Goal: Complete application form: Complete application form

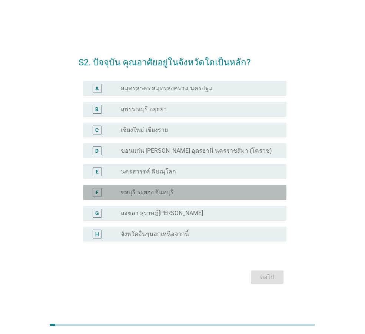
click at [192, 192] on div "radio_button_unchecked ชลบุรี ระยอง จันทบุรี" at bounding box center [198, 191] width 154 height 7
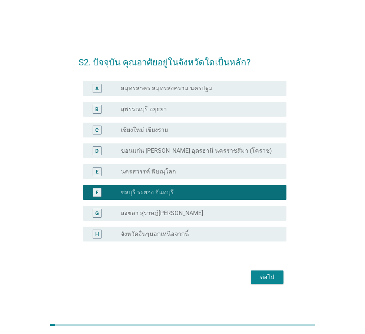
click at [270, 274] on div "ต่อไป" at bounding box center [267, 276] width 21 height 9
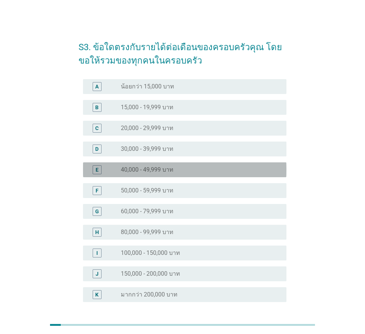
click at [196, 170] on div "radio_button_unchecked 40,000 - 49,999 บาท" at bounding box center [198, 169] width 154 height 7
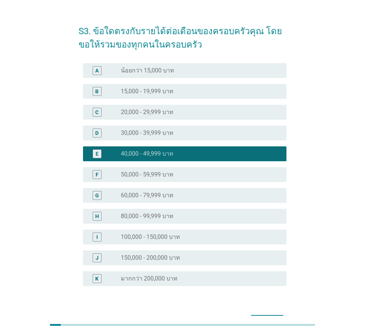
scroll to position [63, 0]
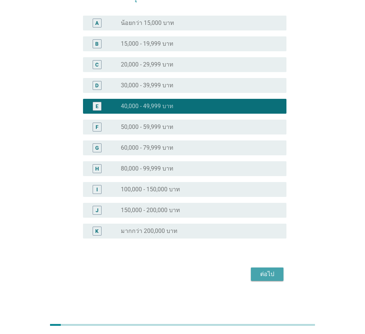
click at [274, 269] on div "ต่อไป" at bounding box center [267, 273] width 21 height 9
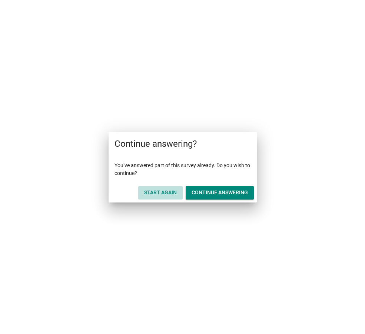
click at [159, 194] on div "Start Again" at bounding box center [160, 192] width 33 height 8
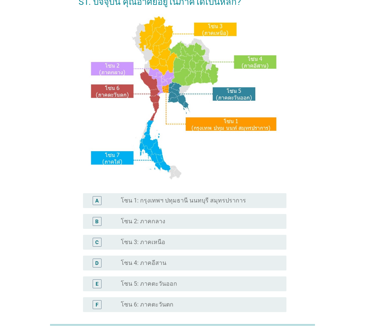
scroll to position [111, 0]
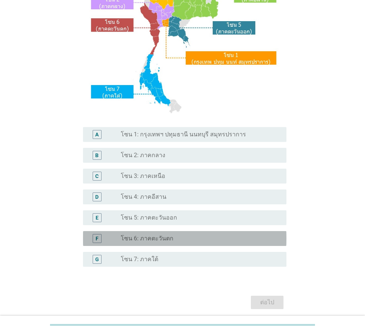
click at [165, 234] on div "radio_button_unchecked โซน 6: ภาคตะวันตก" at bounding box center [201, 238] width 160 height 9
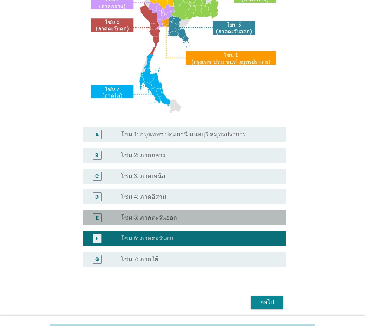
click at [171, 217] on label "โซน 5: ภาคตะวันออก" at bounding box center [149, 217] width 56 height 7
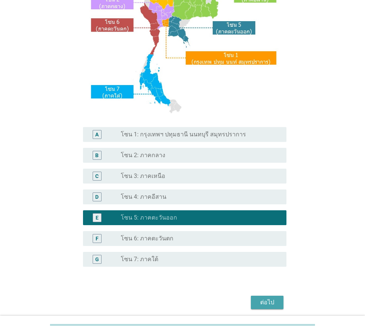
click at [274, 304] on div "ต่อไป" at bounding box center [267, 302] width 21 height 9
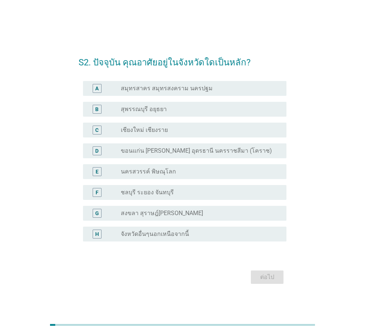
click at [182, 152] on label "ขอนแก่น [PERSON_NAME] อุดรธานี นครราชสีมา (โคราช)" at bounding box center [196, 150] width 151 height 7
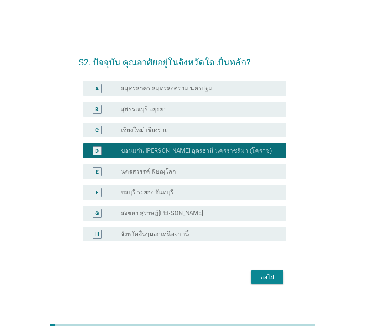
drag, startPoint x: 178, startPoint y: 194, endPoint x: 181, endPoint y: 197, distance: 4.2
click at [178, 195] on div "radio_button_unchecked ชลบุรี ระยอง จันทบุรี" at bounding box center [198, 191] width 154 height 7
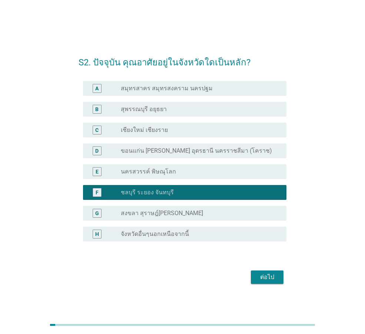
click at [268, 276] on div "ต่อไป" at bounding box center [267, 276] width 21 height 9
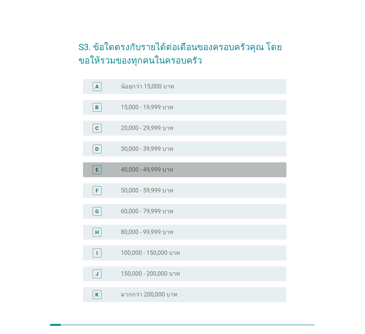
click at [173, 168] on label "40,000 - 49,999 บาท" at bounding box center [147, 169] width 53 height 7
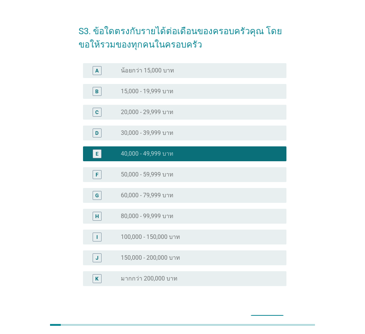
scroll to position [63, 0]
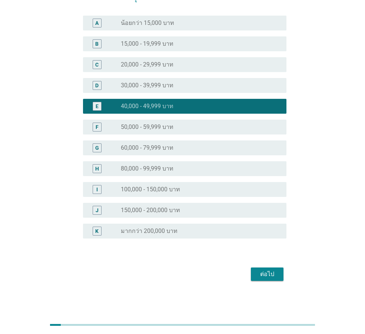
click at [249, 274] on div "ต่อไป" at bounding box center [183, 274] width 208 height 18
click at [268, 276] on div "ต่อไป" at bounding box center [267, 273] width 21 height 9
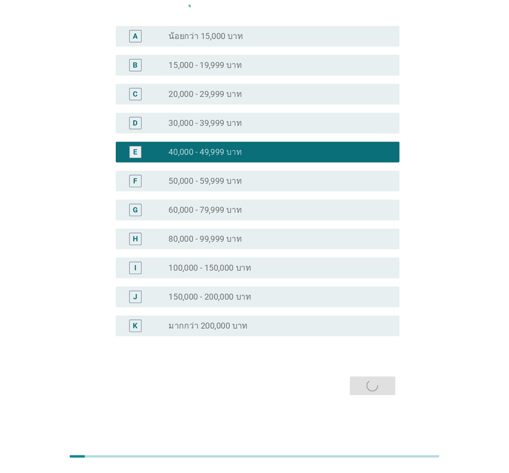
scroll to position [0, 0]
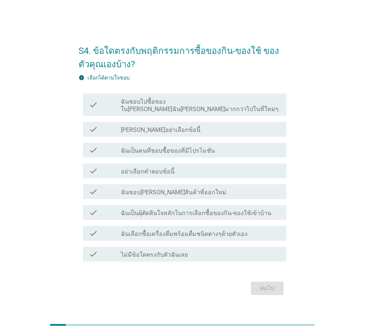
click at [170, 107] on label "ฉันชอบไปซื้อของใน[PERSON_NAME]ฉัน[PERSON_NAME]มากกว่าไปในที่ใหม่ๆ" at bounding box center [201, 105] width 160 height 15
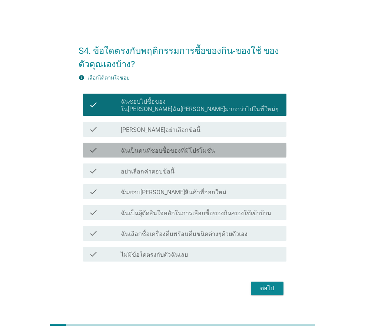
click at [227, 145] on div "check_box_outline_blank ฉันเป็นคนที่ชอบซื้อของที่มีโปรโมชั่น" at bounding box center [201, 149] width 160 height 9
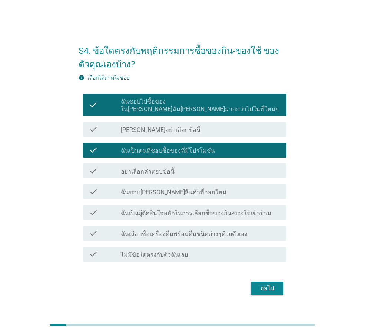
click at [237, 208] on div "check_box_outline_blank ฉันเป็นผุ้ตัดสินใจหลักในการเลือกซื้อของกิน-ของใช้เข้าบ้…" at bounding box center [201, 212] width 160 height 9
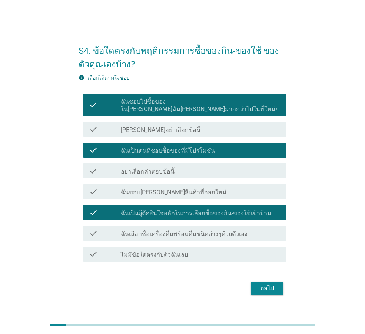
click at [221, 234] on div "check check_box_outline_blank ฉันเลือกซื้อเครื่องดื่มพร้อมดื่มชนิดต่างๆด้วยตัวเ…" at bounding box center [185, 233] width 204 height 15
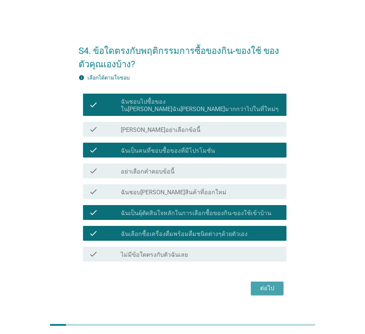
click at [270, 284] on div "ต่อไป" at bounding box center [267, 287] width 21 height 9
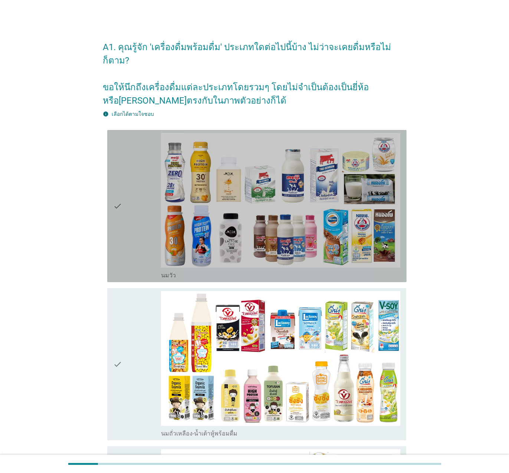
click at [122, 192] on div "check" at bounding box center [137, 206] width 48 height 146
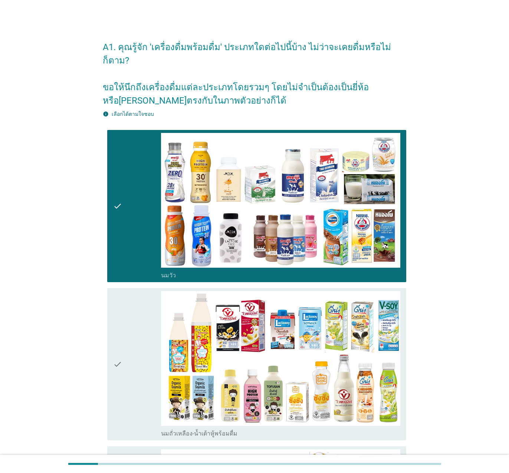
click at [118, 333] on icon "check" at bounding box center [117, 364] width 9 height 146
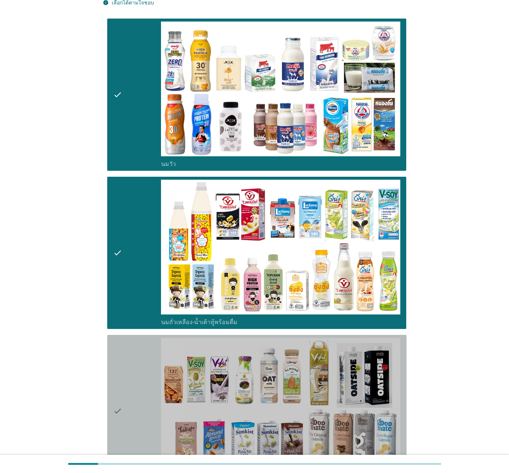
click at [134, 333] on div "check" at bounding box center [137, 411] width 48 height 146
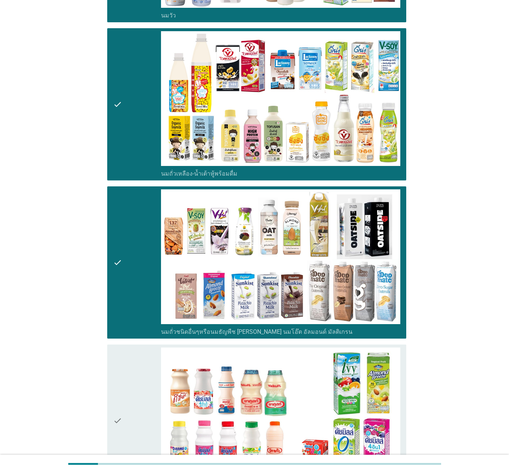
click at [122, 333] on div "check" at bounding box center [137, 420] width 48 height 146
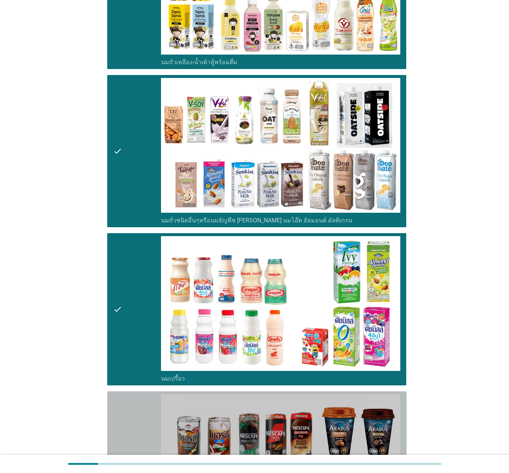
click at [134, 333] on div "check" at bounding box center [137, 467] width 48 height 146
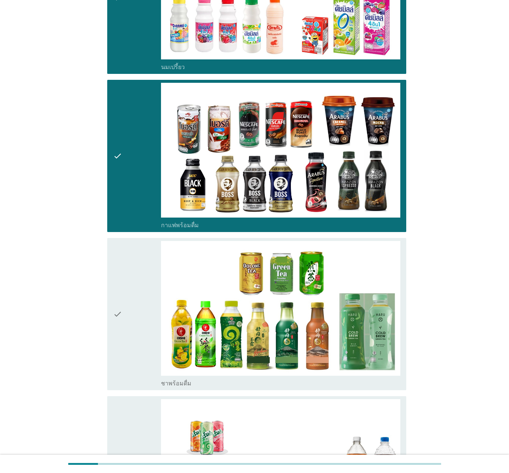
scroll to position [705, 0]
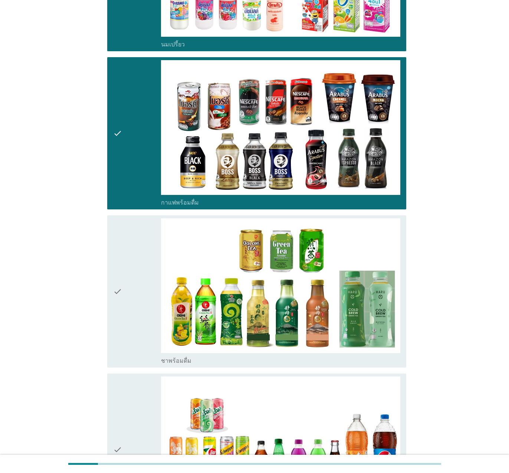
click at [139, 296] on div "check" at bounding box center [137, 291] width 48 height 146
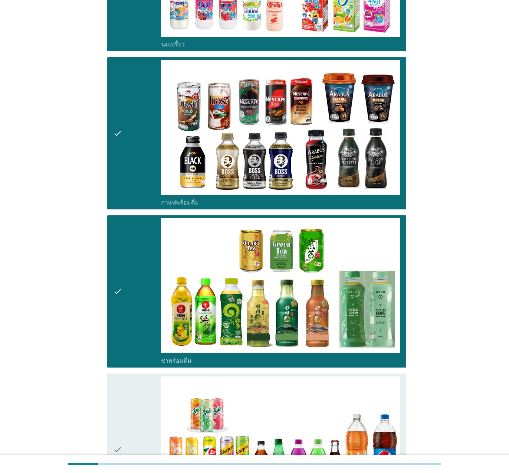
click at [134, 333] on div "check" at bounding box center [137, 449] width 48 height 146
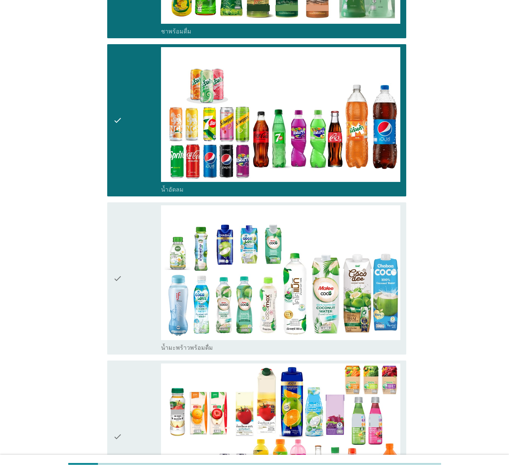
scroll to position [1039, 0]
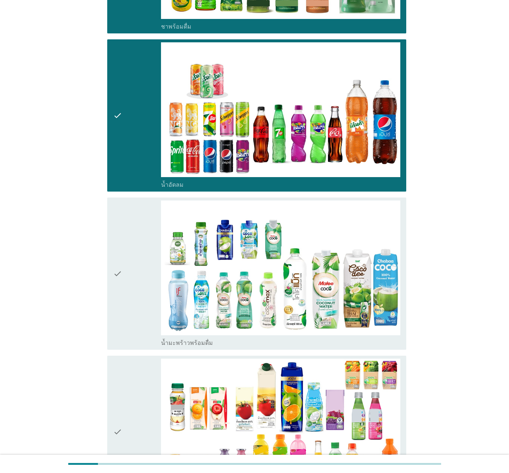
click at [134, 292] on div "check" at bounding box center [137, 273] width 48 height 146
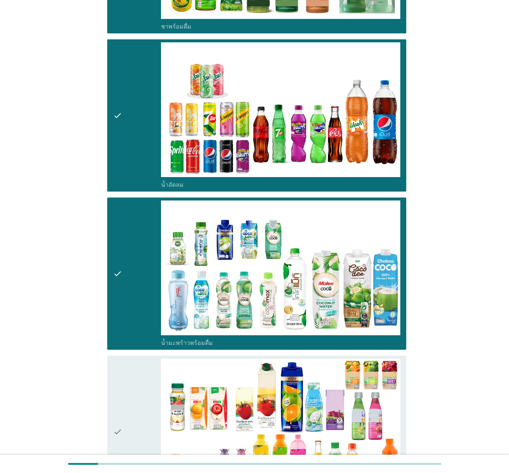
click at [132, 333] on div "check" at bounding box center [137, 431] width 48 height 146
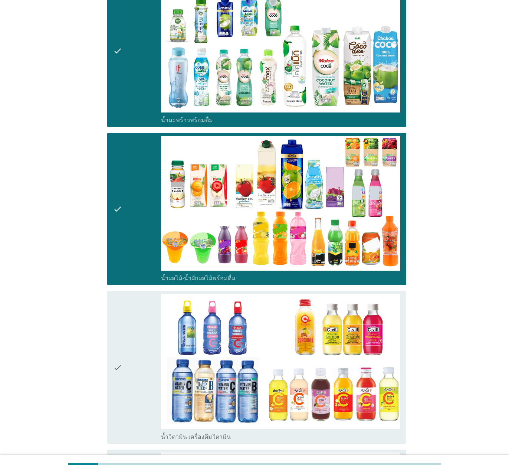
click at [144, 333] on div "check" at bounding box center [137, 367] width 48 height 146
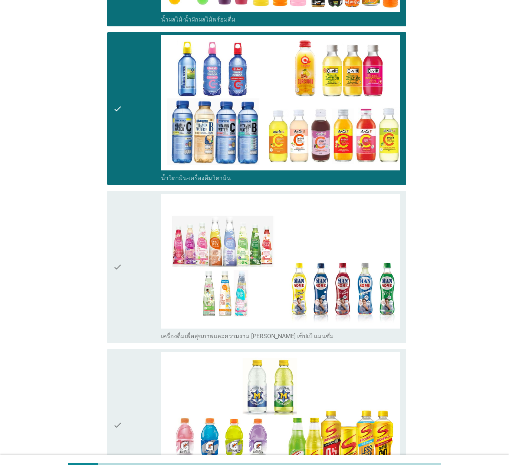
scroll to position [1521, 0]
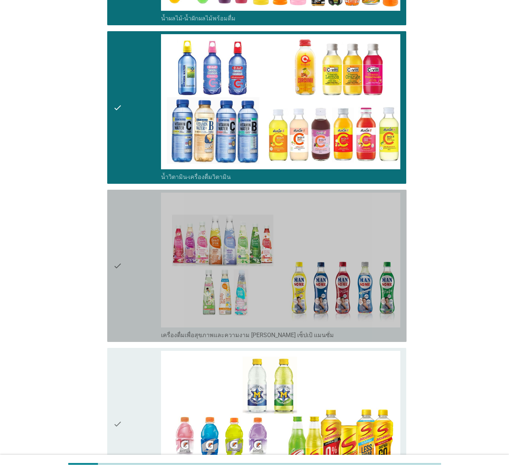
click at [149, 272] on div "check" at bounding box center [137, 266] width 48 height 146
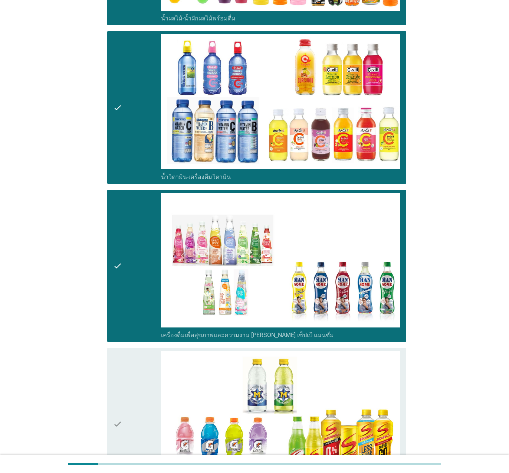
click at [153, 333] on div "check" at bounding box center [137, 424] width 48 height 146
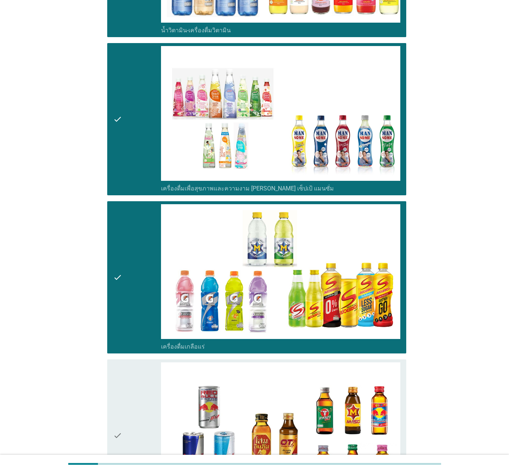
scroll to position [1669, 0]
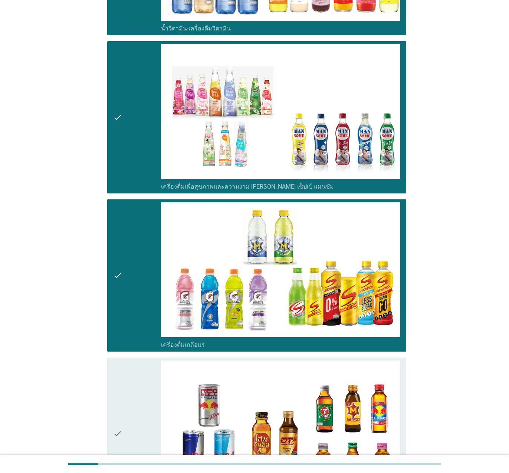
click at [115, 245] on icon "check" at bounding box center [117, 275] width 9 height 146
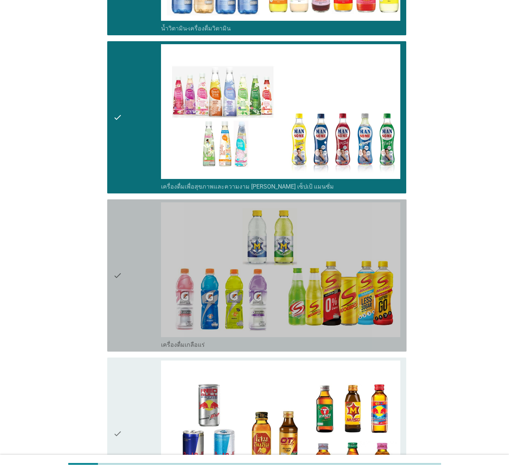
click at [122, 262] on div "check" at bounding box center [137, 275] width 48 height 146
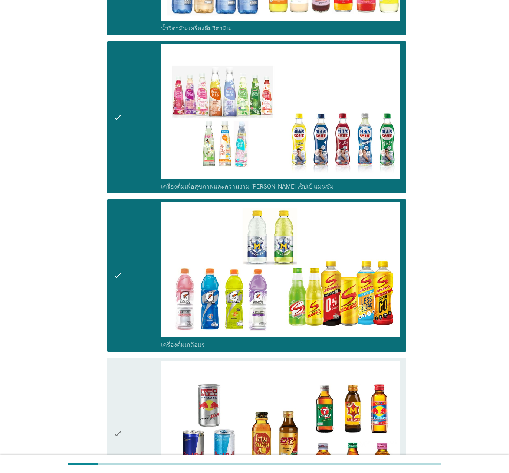
click at [136, 333] on div "check" at bounding box center [137, 433] width 48 height 146
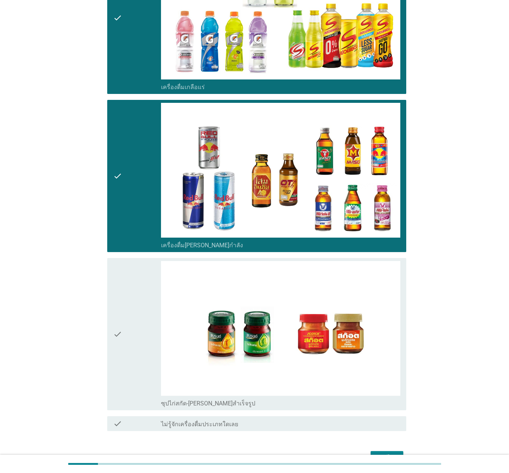
scroll to position [1929, 0]
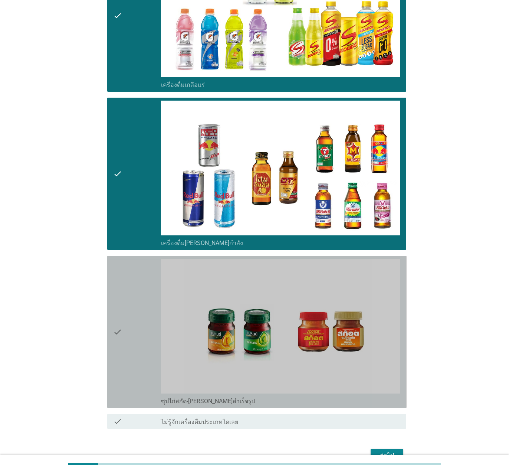
click at [139, 324] on div "check" at bounding box center [137, 332] width 48 height 146
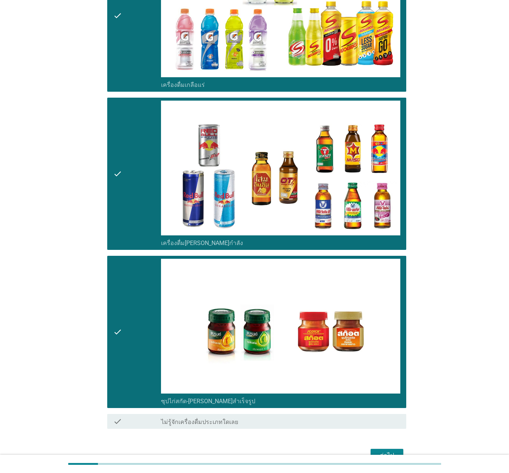
click at [365, 333] on div "ต่อไป" at bounding box center [387, 455] width 21 height 9
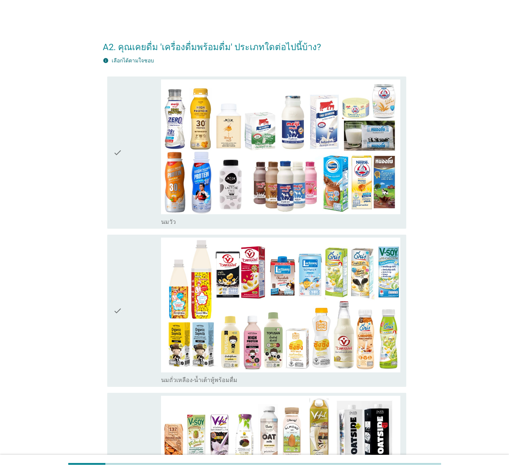
click at [124, 157] on div "check" at bounding box center [137, 152] width 48 height 146
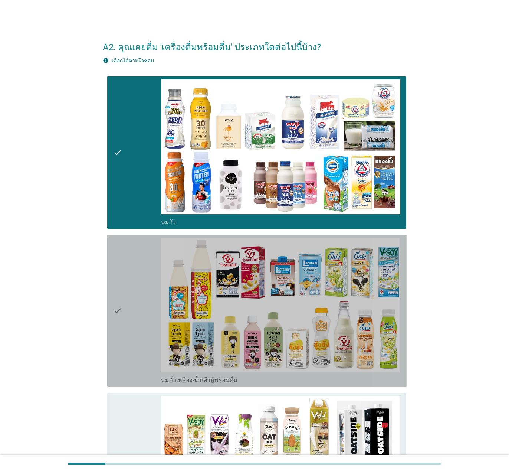
click at [128, 314] on div "check" at bounding box center [137, 310] width 48 height 146
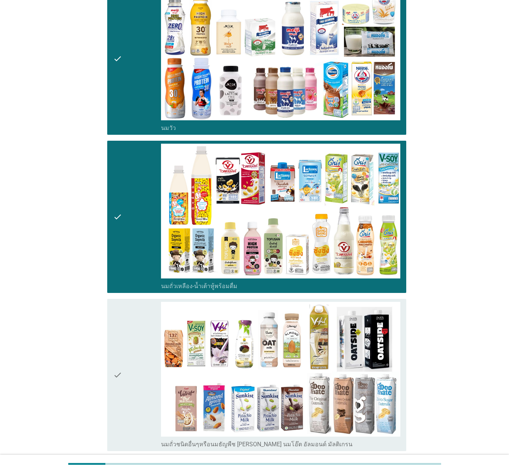
scroll to position [111, 0]
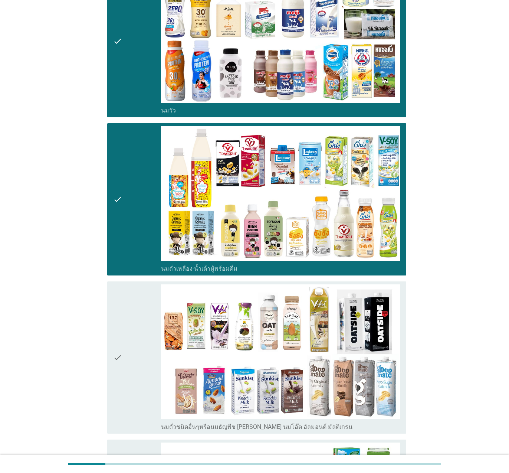
click at [125, 333] on div "check" at bounding box center [137, 357] width 48 height 146
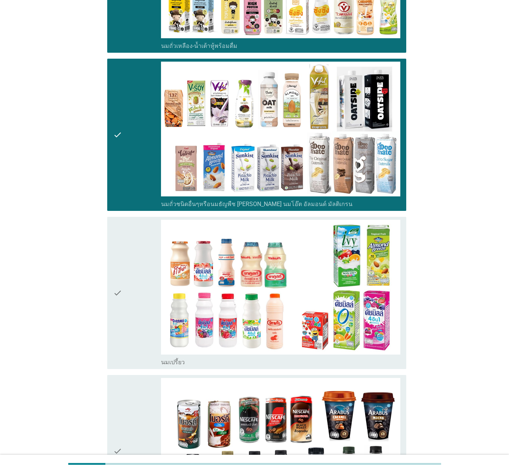
click at [129, 315] on div "check" at bounding box center [137, 293] width 48 height 146
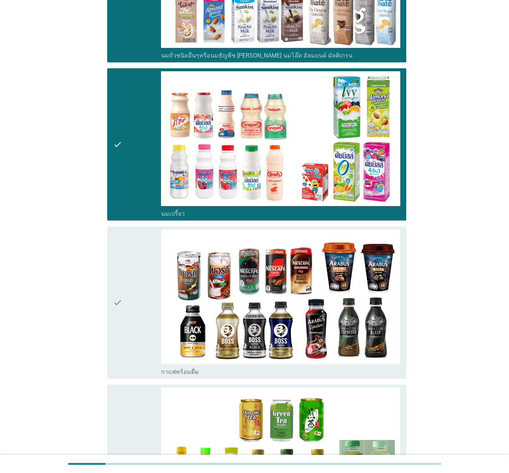
click at [131, 312] on div "check" at bounding box center [137, 302] width 48 height 146
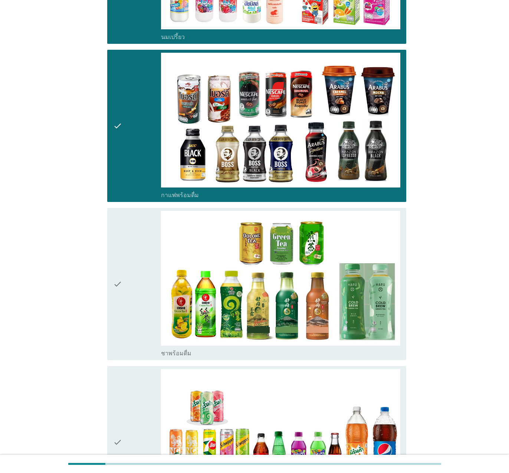
scroll to position [668, 0]
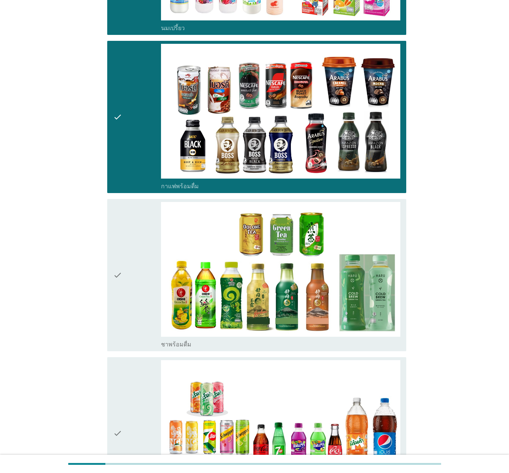
click at [116, 275] on icon "check" at bounding box center [117, 275] width 9 height 146
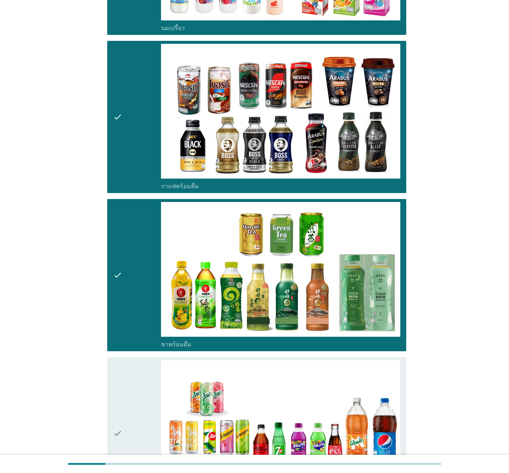
scroll to position [816, 0]
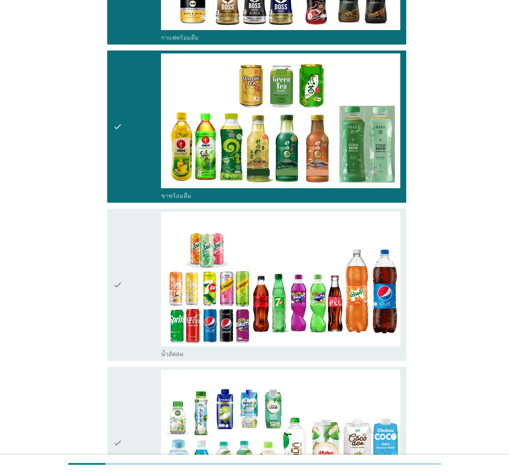
click at [130, 305] on div "check" at bounding box center [137, 284] width 48 height 146
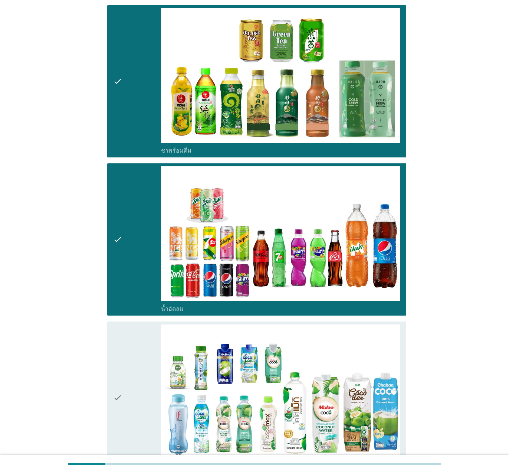
scroll to position [1002, 0]
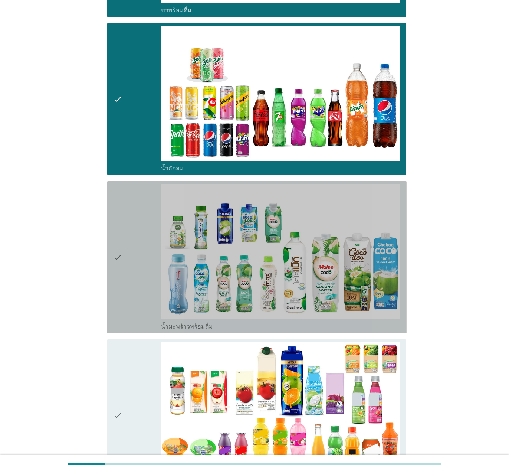
click at [135, 283] on div "check" at bounding box center [137, 257] width 48 height 146
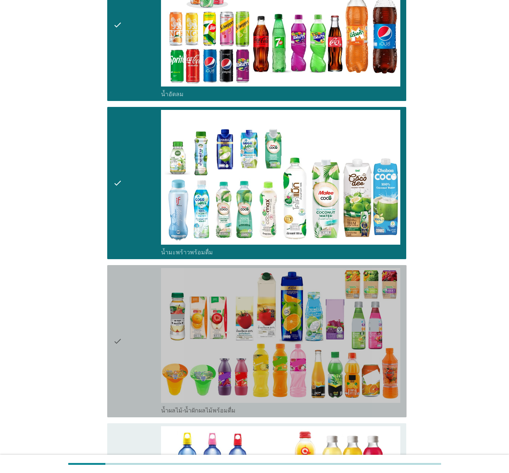
click at [132, 324] on div "check" at bounding box center [137, 341] width 48 height 146
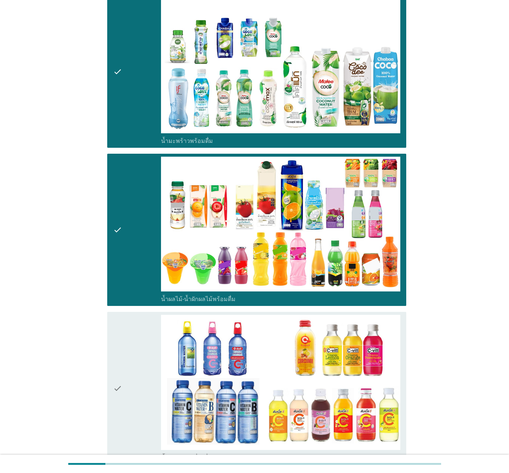
click at [131, 333] on div "check" at bounding box center [137, 388] width 48 height 146
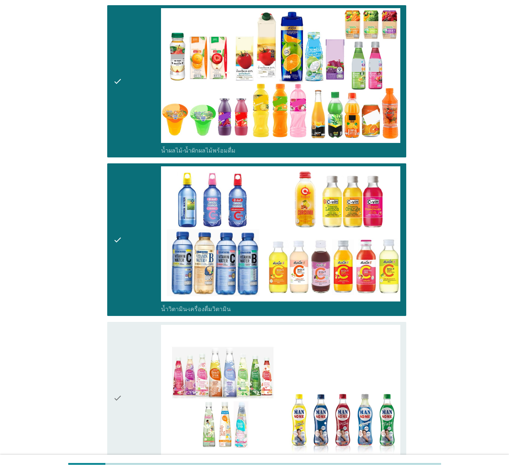
click at [131, 333] on div "check" at bounding box center [137, 398] width 48 height 146
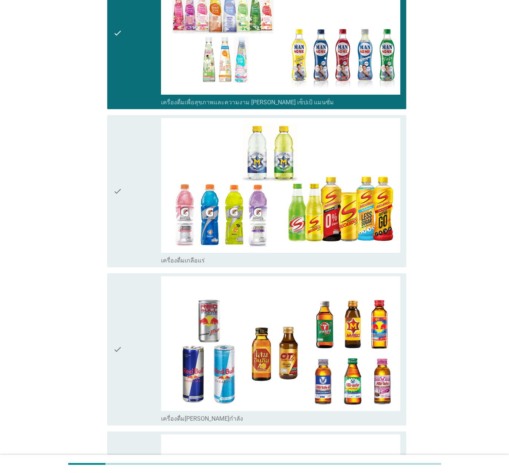
scroll to position [1706, 0]
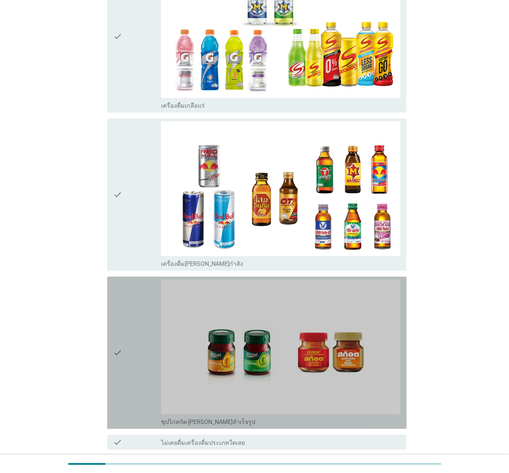
click at [124, 333] on div "check" at bounding box center [137, 352] width 48 height 146
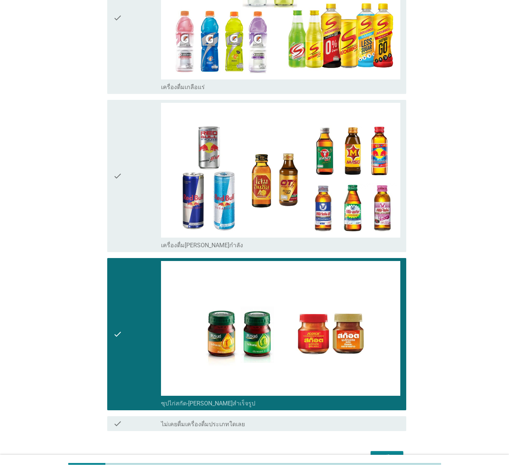
scroll to position [1918, 0]
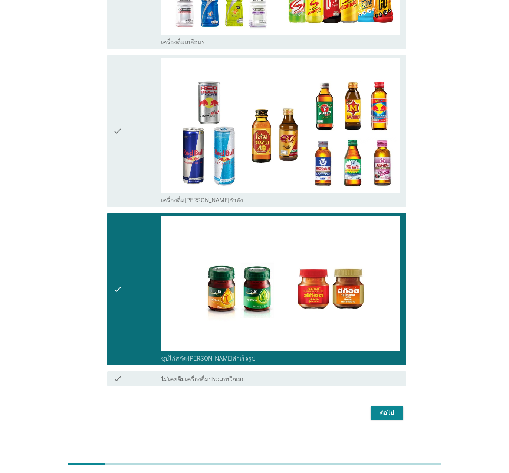
click at [365, 333] on button "ต่อไป" at bounding box center [387, 412] width 33 height 13
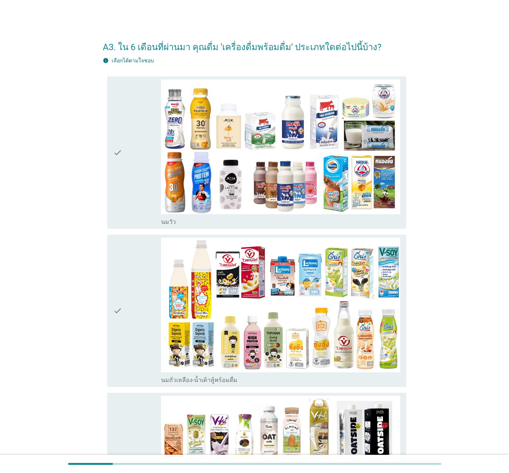
click at [114, 165] on icon "check" at bounding box center [117, 152] width 9 height 146
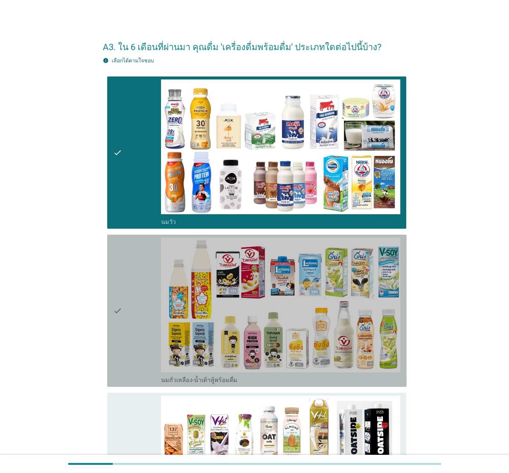
click at [120, 293] on icon "check" at bounding box center [117, 310] width 9 height 146
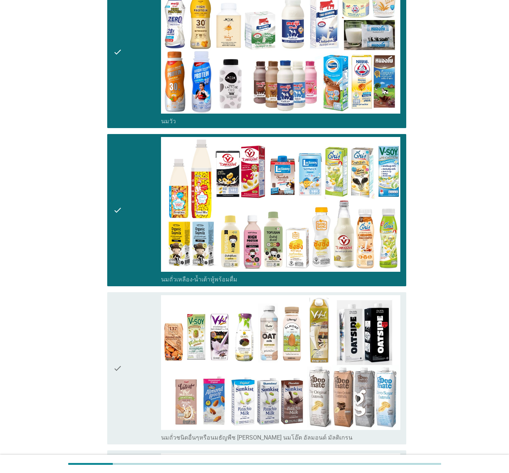
scroll to position [111, 0]
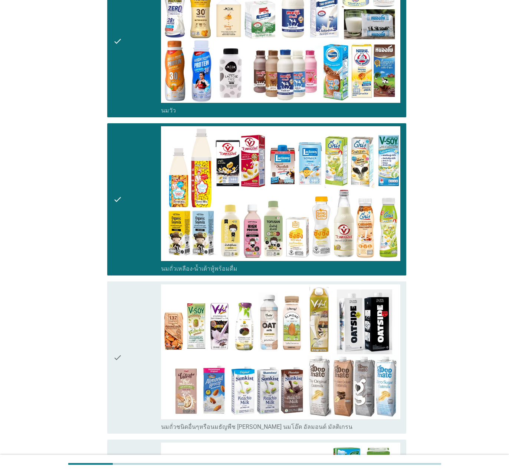
click at [125, 333] on div "check" at bounding box center [137, 357] width 48 height 146
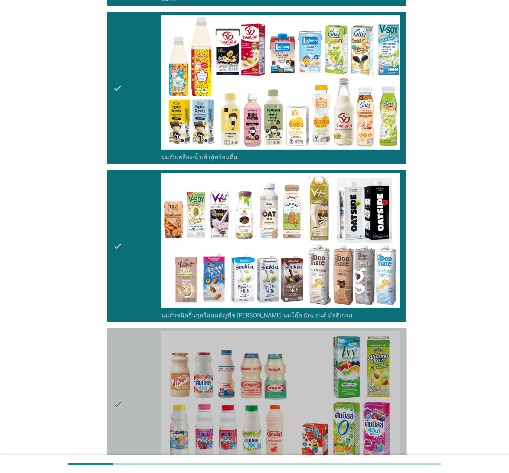
click at [137, 333] on div "check" at bounding box center [137, 404] width 48 height 146
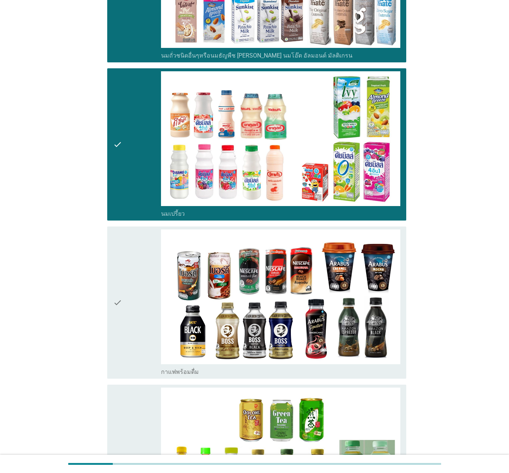
click at [134, 329] on div "check" at bounding box center [137, 302] width 48 height 146
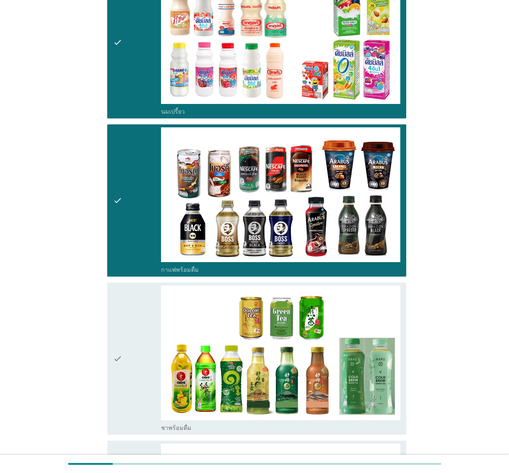
scroll to position [594, 0]
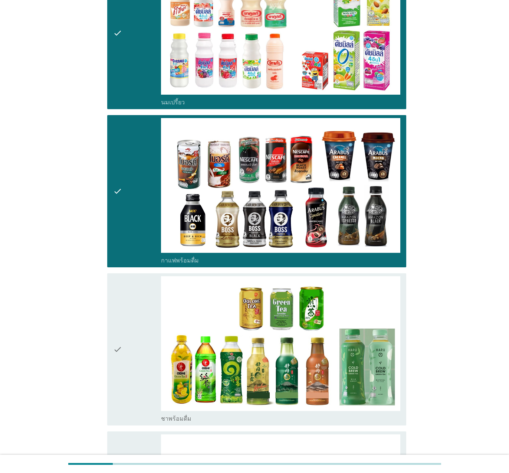
click at [128, 333] on div "check" at bounding box center [137, 349] width 48 height 146
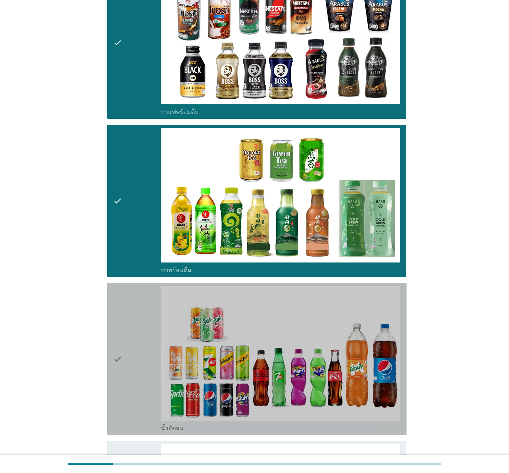
click at [135, 333] on div "check" at bounding box center [137, 359] width 48 height 146
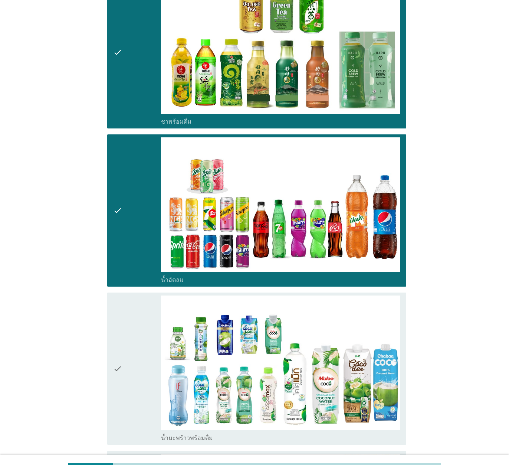
click at [138, 333] on div "check" at bounding box center [137, 368] width 48 height 146
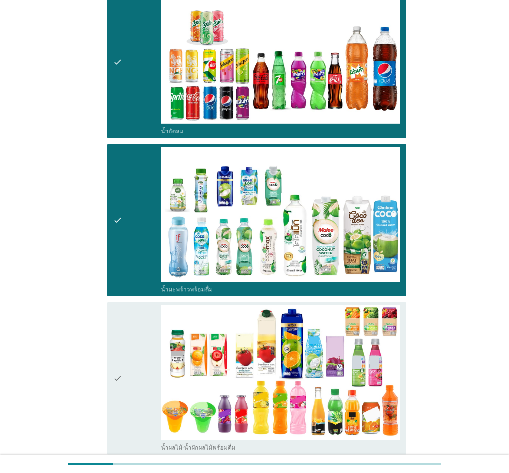
click at [143, 333] on div "check" at bounding box center [137, 378] width 48 height 146
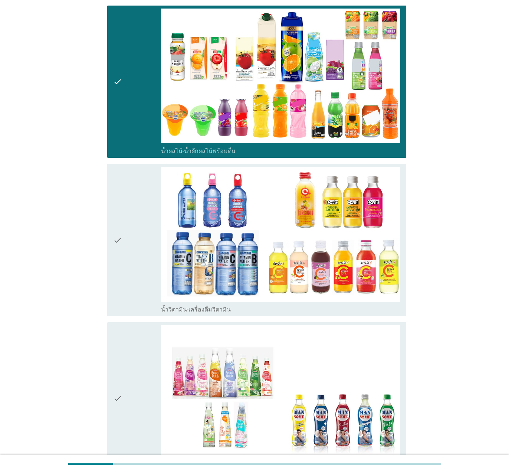
scroll to position [1336, 0]
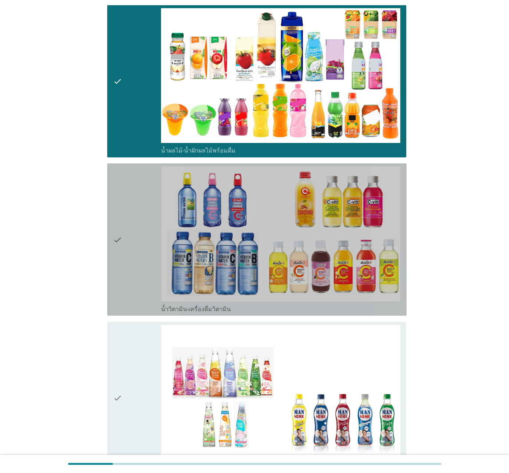
click at [119, 292] on icon "check" at bounding box center [117, 239] width 9 height 146
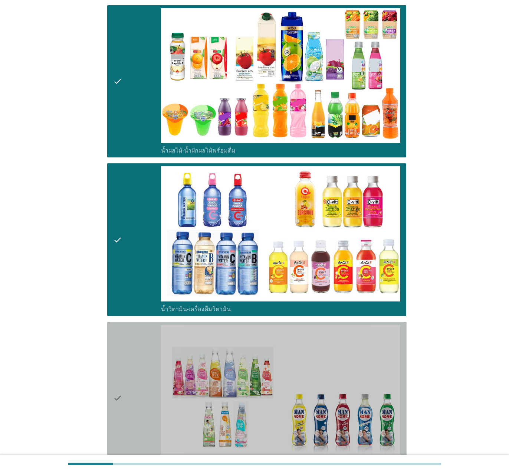
click at [138, 333] on div "check" at bounding box center [137, 398] width 48 height 146
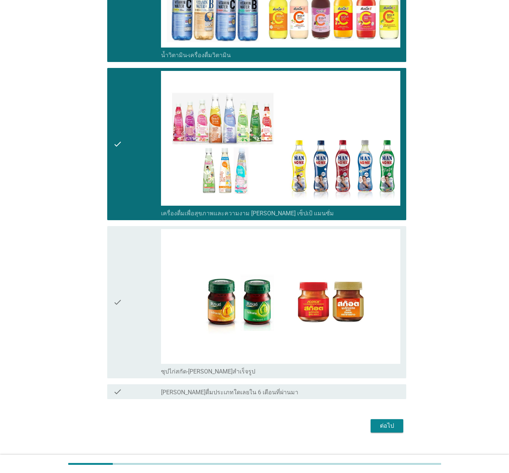
scroll to position [1595, 0]
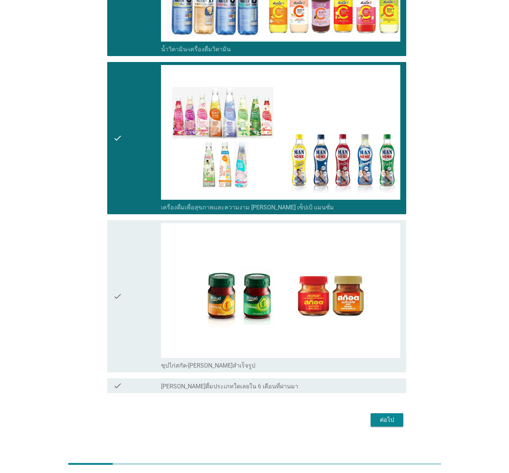
click at [133, 329] on div "check" at bounding box center [137, 296] width 48 height 146
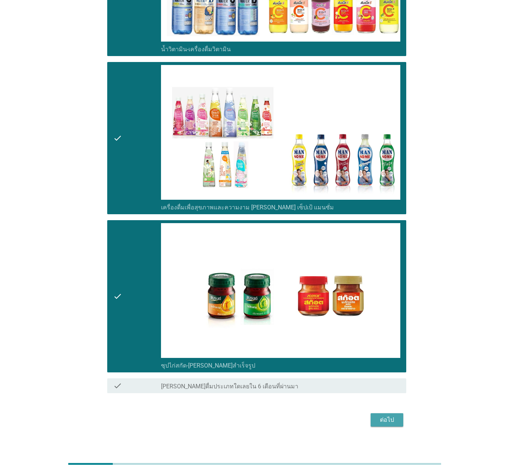
click at [365, 333] on div "ต่อไป" at bounding box center [387, 419] width 21 height 9
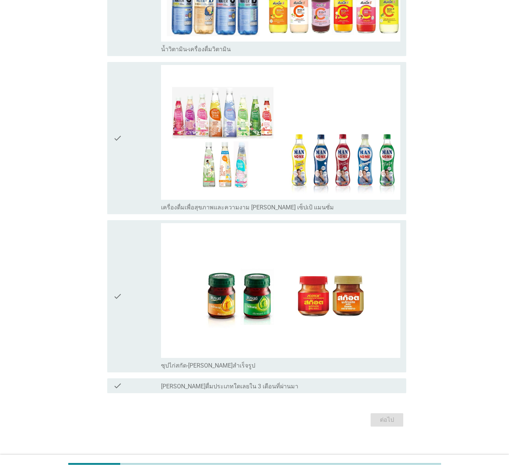
scroll to position [0, 0]
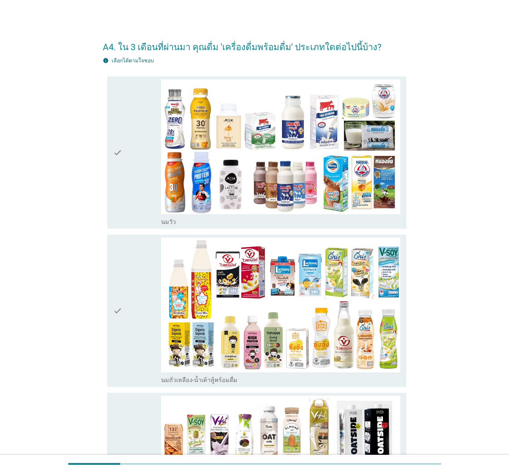
click at [122, 183] on div "check" at bounding box center [137, 152] width 48 height 146
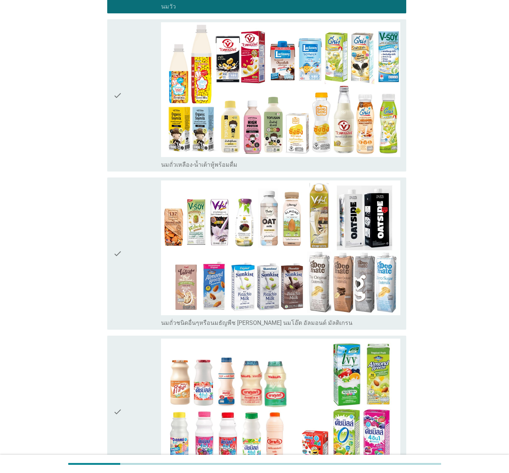
scroll to position [223, 0]
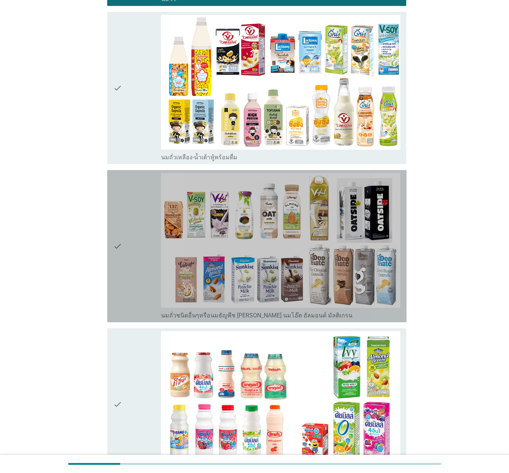
click at [126, 260] on div "check" at bounding box center [137, 246] width 48 height 146
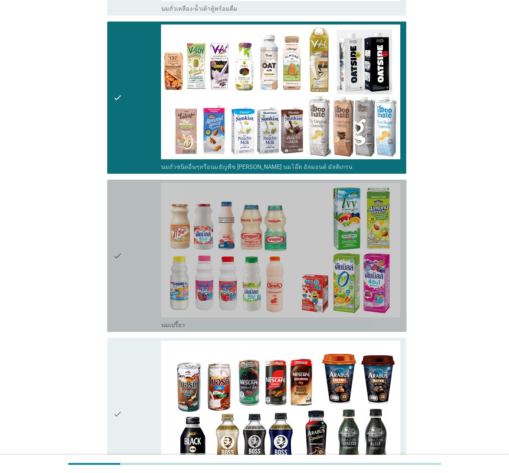
click at [129, 258] on div "check" at bounding box center [137, 256] width 48 height 146
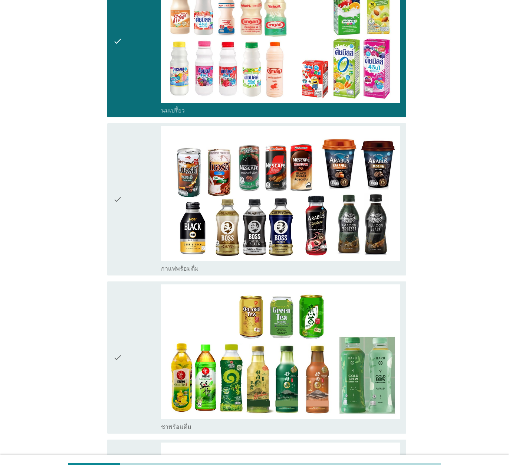
scroll to position [594, 0]
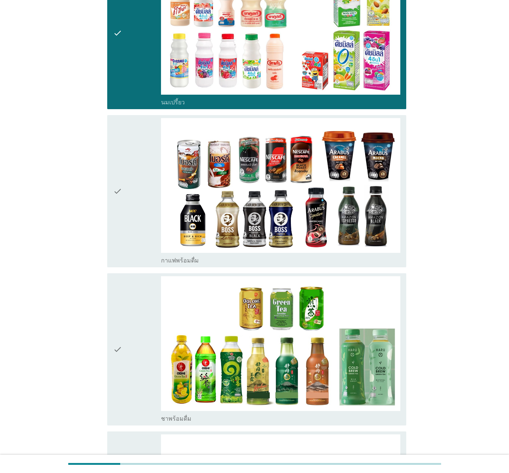
click at [128, 224] on div "check" at bounding box center [137, 191] width 48 height 146
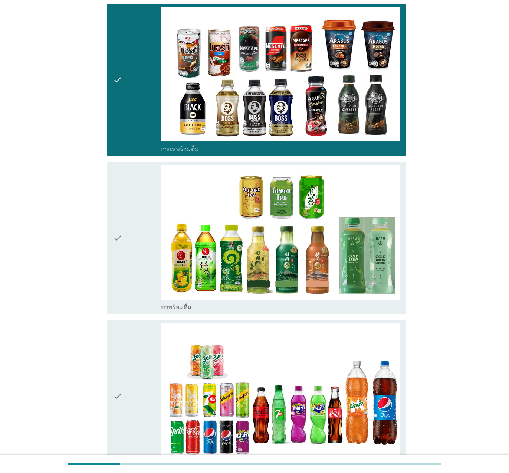
click at [137, 252] on div "check" at bounding box center [137, 238] width 48 height 146
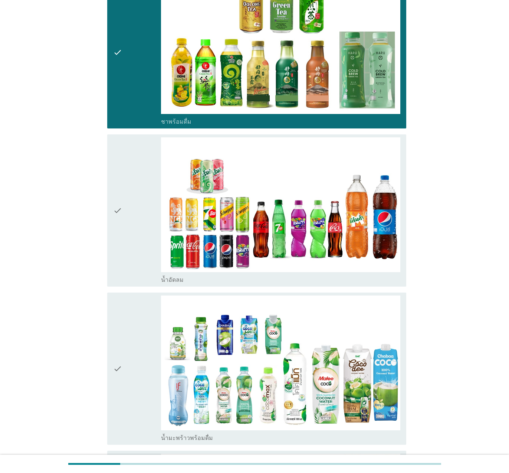
click at [135, 252] on div "check" at bounding box center [137, 210] width 48 height 146
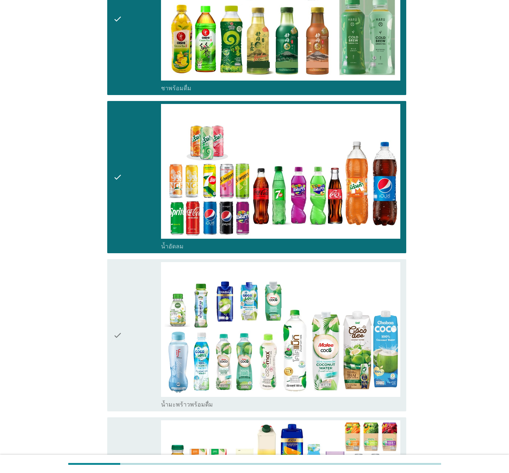
scroll to position [1002, 0]
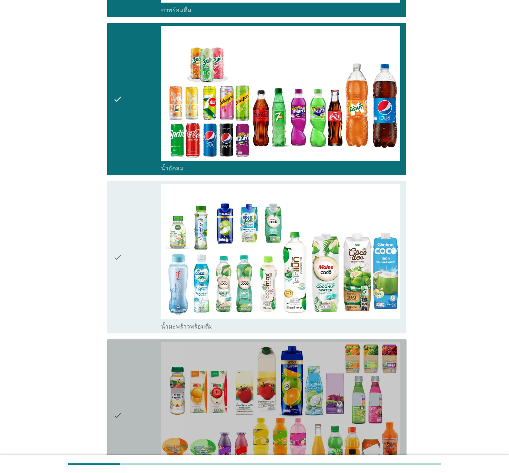
drag, startPoint x: 128, startPoint y: 391, endPoint x: 129, endPoint y: 388, distance: 3.8
click at [128, 333] on div "check" at bounding box center [137, 415] width 48 height 146
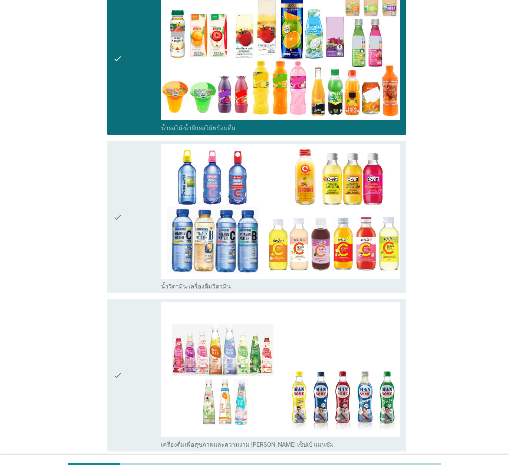
scroll to position [1373, 0]
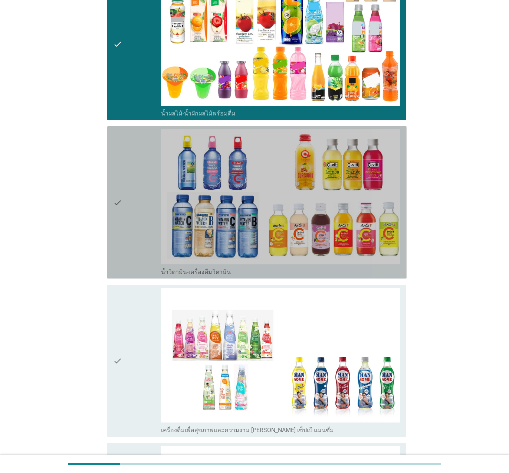
drag, startPoint x: 128, startPoint y: 231, endPoint x: 137, endPoint y: 321, distance: 90.2
click at [128, 231] on div "check" at bounding box center [137, 202] width 48 height 146
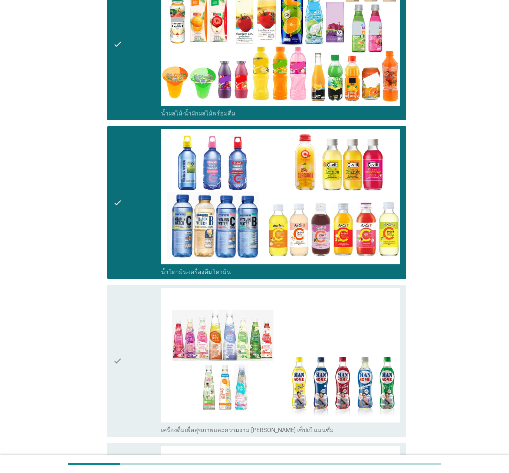
click at [133, 333] on div "check" at bounding box center [137, 361] width 48 height 146
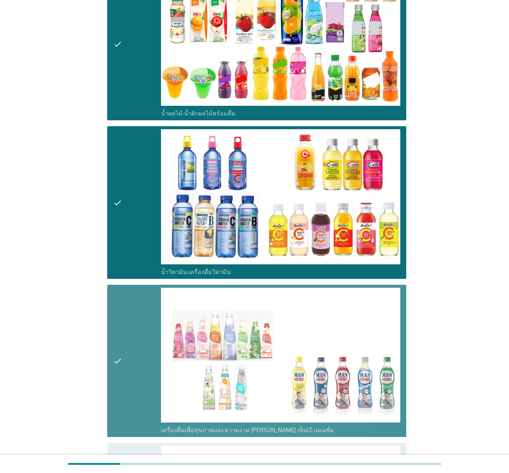
click at [130, 333] on div "check" at bounding box center [137, 361] width 48 height 146
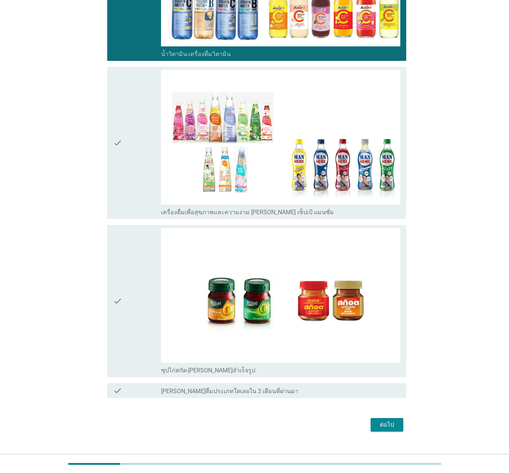
scroll to position [1602, 0]
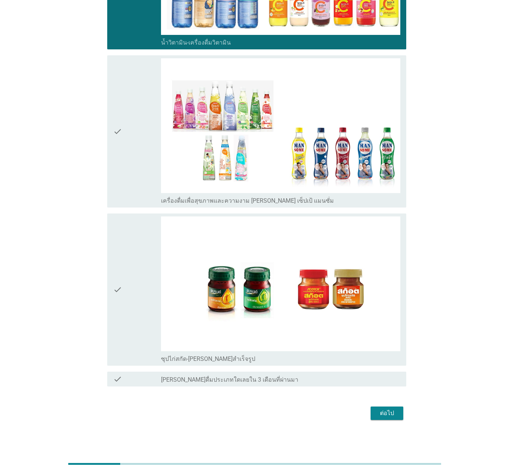
click at [365, 333] on div "ต่อไป" at bounding box center [387, 412] width 21 height 9
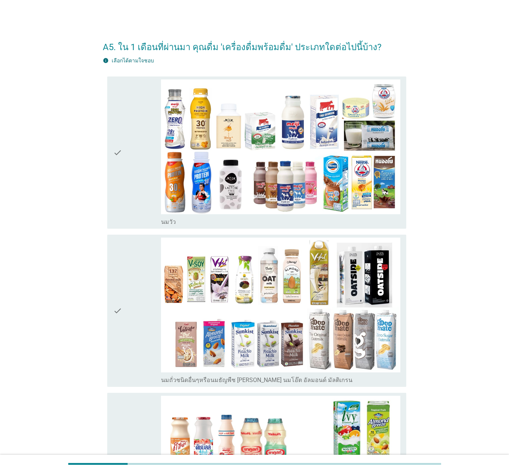
click at [115, 154] on icon "check" at bounding box center [117, 152] width 9 height 146
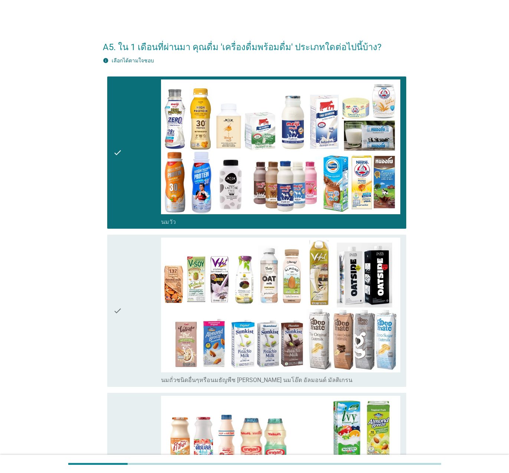
click at [115, 307] on icon "check" at bounding box center [117, 310] width 9 height 146
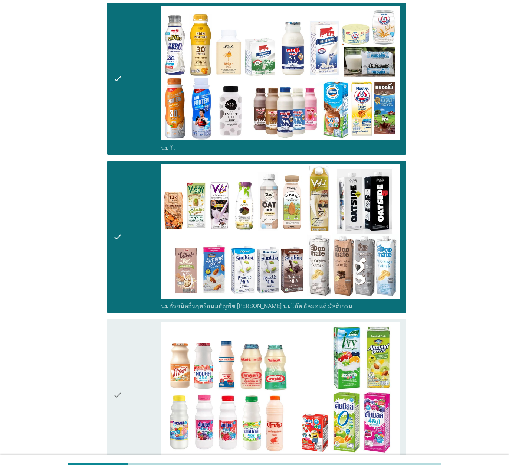
scroll to position [37, 0]
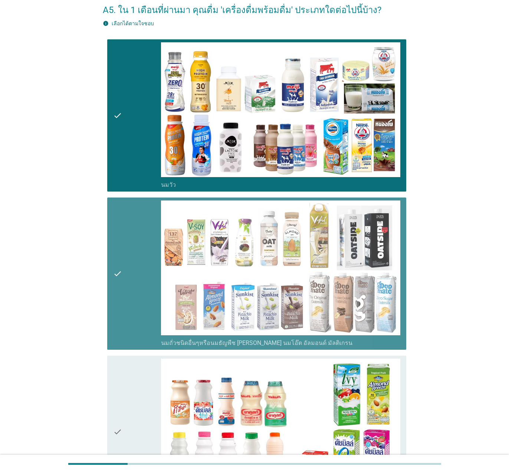
click at [122, 264] on div "check" at bounding box center [137, 273] width 48 height 146
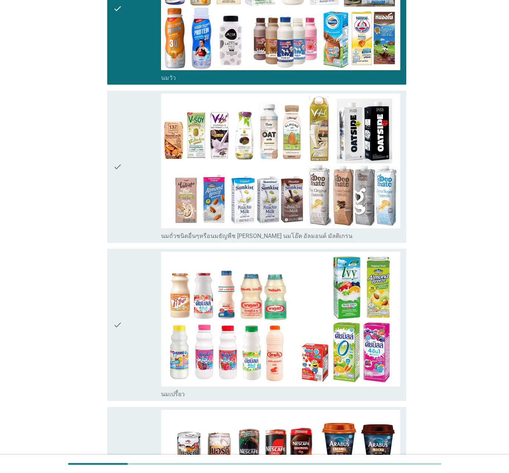
scroll to position [148, 0]
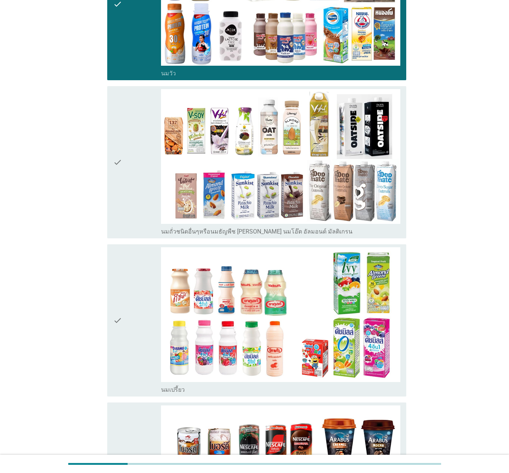
click at [112, 23] on div "check check_box_outline_blank นมวัว" at bounding box center [256, 4] width 299 height 152
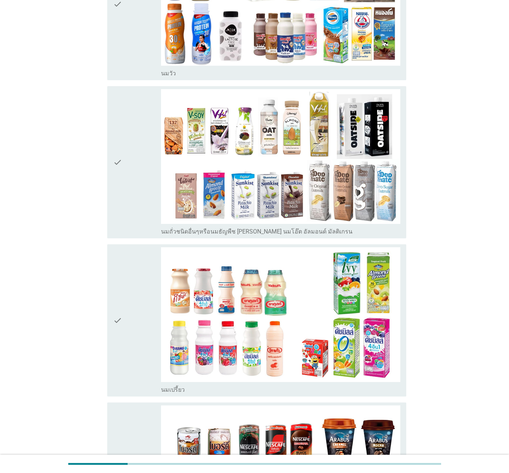
click at [131, 320] on div "check" at bounding box center [137, 320] width 48 height 146
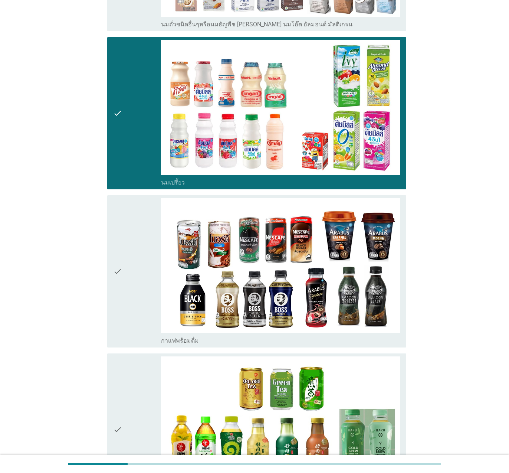
scroll to position [371, 0]
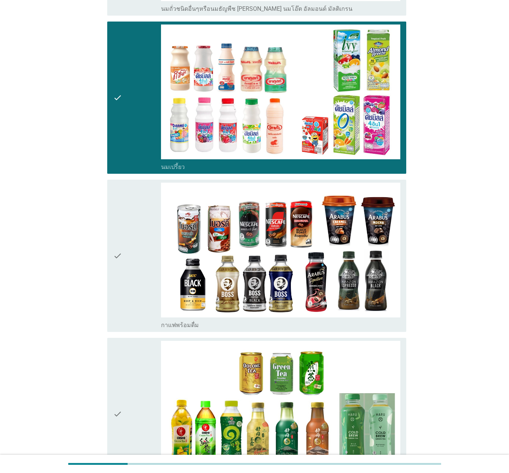
click at [123, 278] on div "check" at bounding box center [137, 256] width 48 height 146
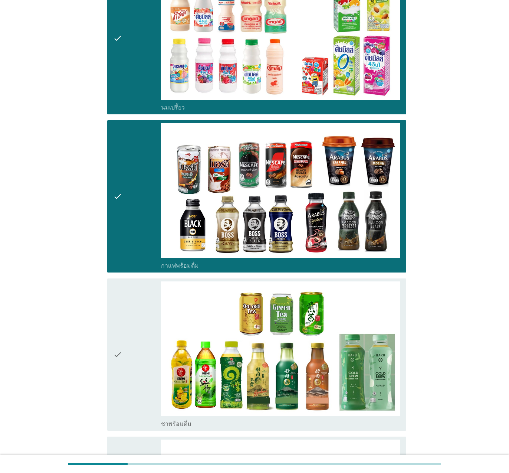
scroll to position [556, 0]
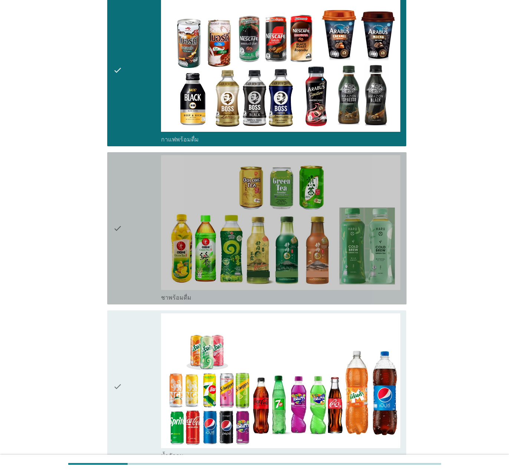
click at [117, 238] on icon "check" at bounding box center [117, 228] width 9 height 146
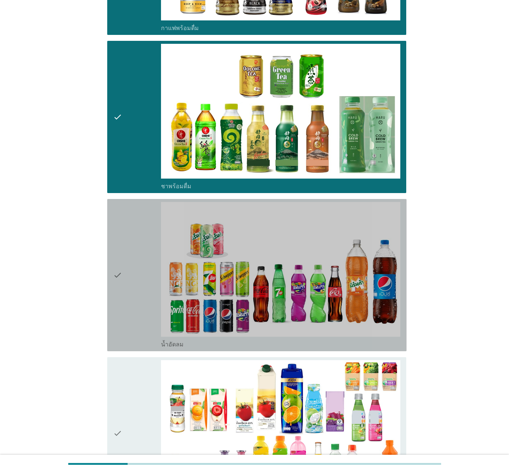
click at [117, 331] on icon "check" at bounding box center [117, 275] width 9 height 146
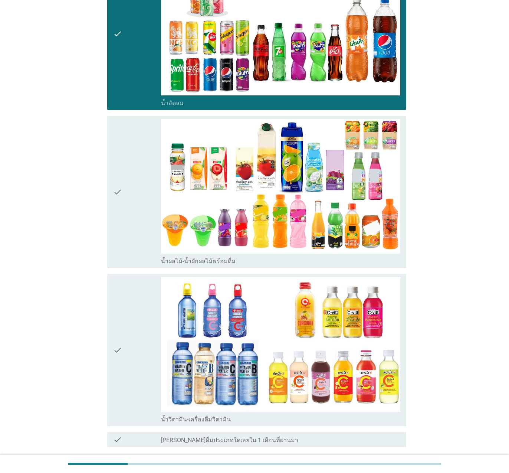
scroll to position [970, 0]
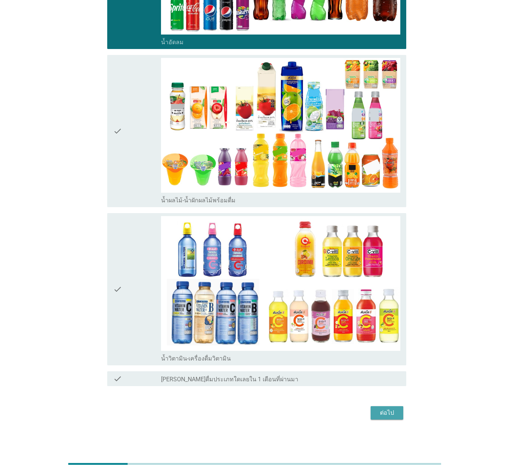
click at [365, 333] on div "ต่อไป" at bounding box center [387, 412] width 21 height 9
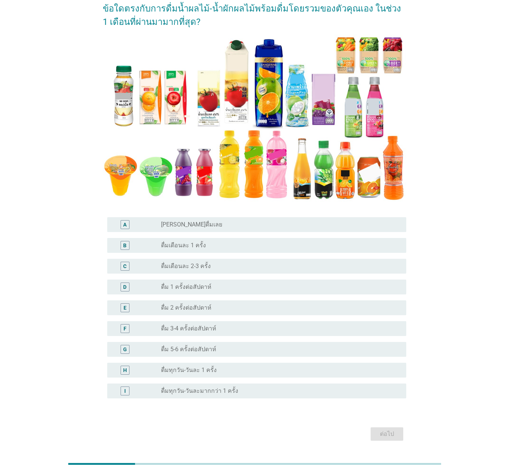
scroll to position [74, 0]
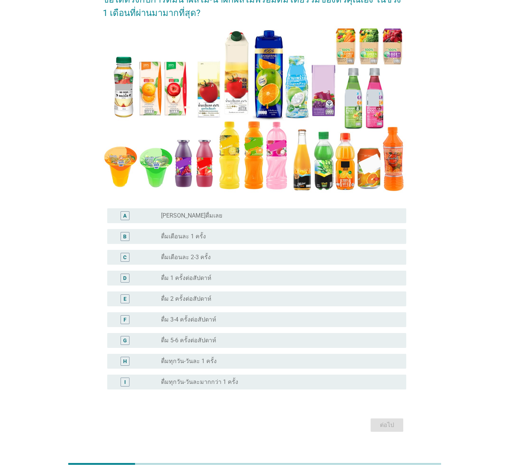
click at [126, 236] on div "B" at bounding box center [124, 236] width 3 height 8
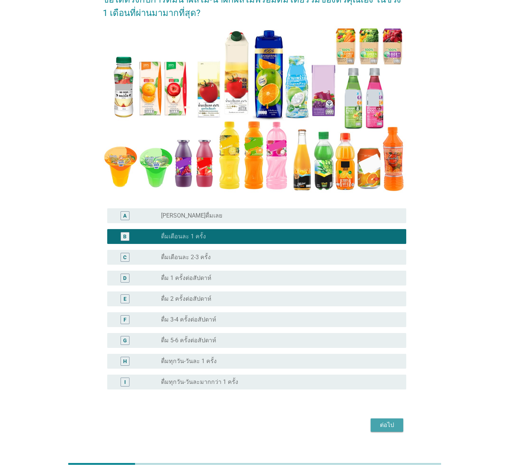
click at [365, 333] on div "ต่อไป" at bounding box center [387, 424] width 21 height 9
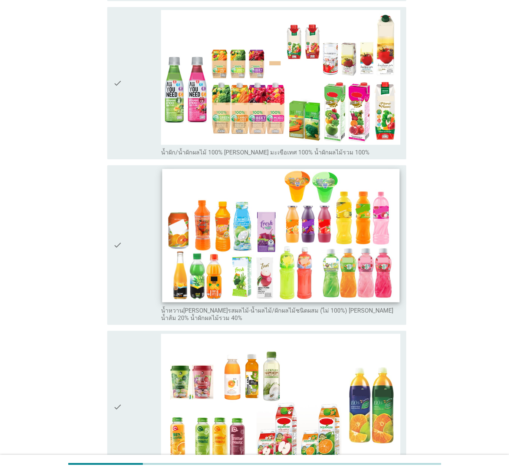
scroll to position [355, 0]
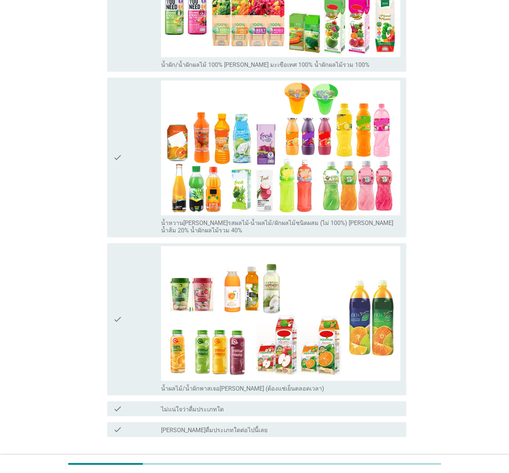
click at [223, 333] on label "ไม่ได้ดื่มประเภทใดต่อไปนี้เลย" at bounding box center [214, 429] width 106 height 7
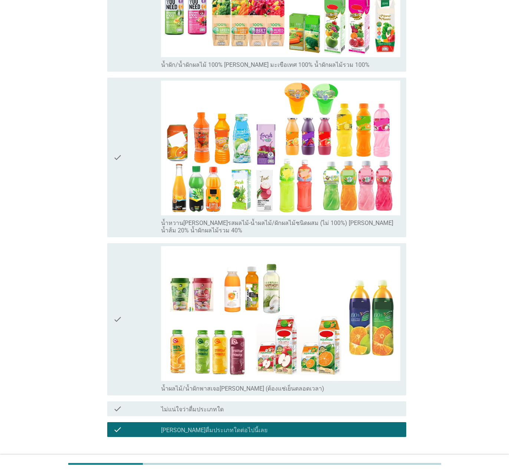
click at [365, 333] on div "ต่อไป" at bounding box center [387, 463] width 21 height 9
